Goal: Navigation & Orientation: Find specific page/section

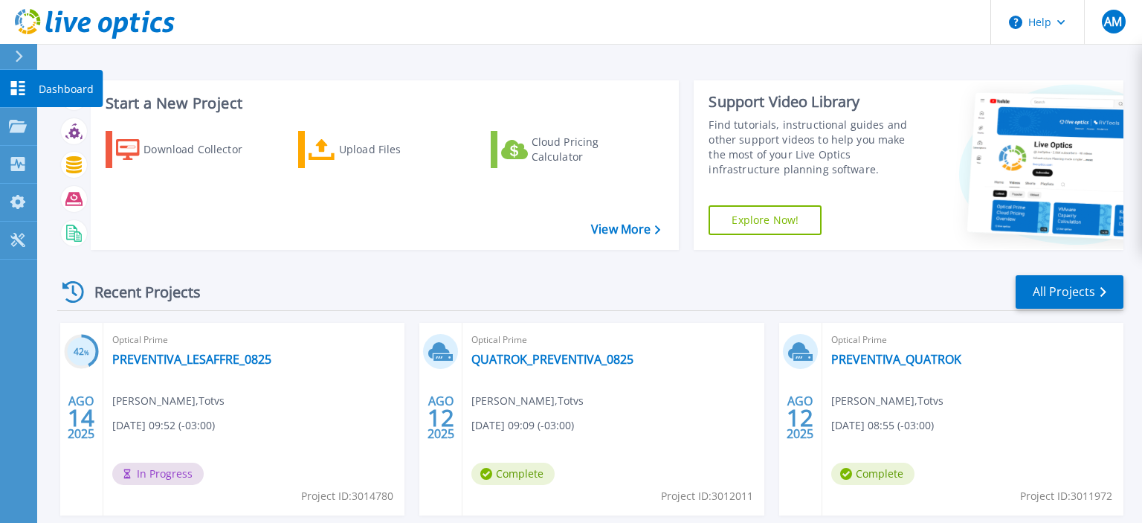
click at [61, 88] on p "Dashboard" at bounding box center [66, 89] width 55 height 39
click at [55, 94] on p "Dashboard" at bounding box center [66, 89] width 55 height 39
click at [25, 94] on icon at bounding box center [18, 88] width 18 height 14
click at [70, 94] on p "Dashboard" at bounding box center [66, 89] width 55 height 39
